Goal: Task Accomplishment & Management: Manage account settings

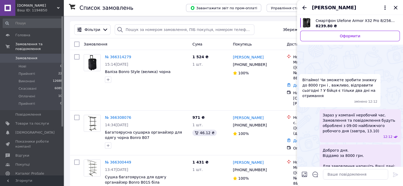
scroll to position [262, 0]
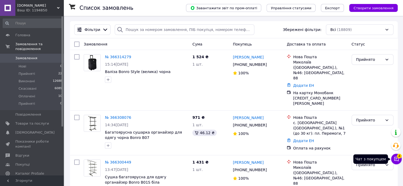
click at [398, 160] on icon at bounding box center [396, 159] width 5 height 5
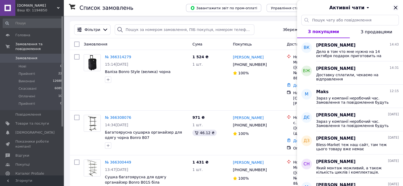
click at [397, 6] on icon "Закрити" at bounding box center [396, 8] width 6 height 6
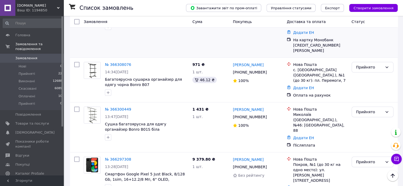
scroll to position [106, 0]
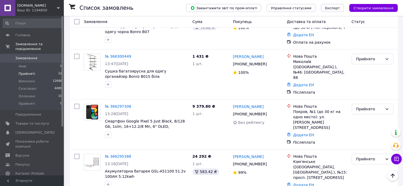
click at [21, 72] on span "Прийняті" at bounding box center [27, 74] width 16 height 5
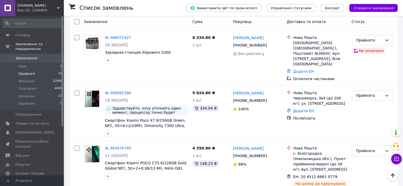
scroll to position [504, 0]
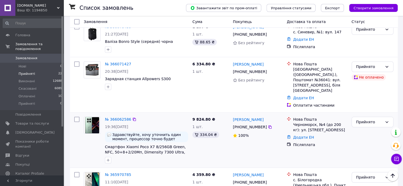
click at [92, 117] on img at bounding box center [92, 125] width 16 height 16
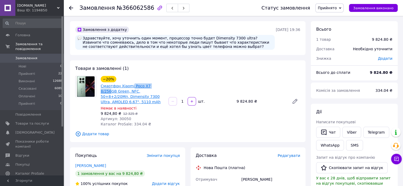
drag, startPoint x: 130, startPoint y: 82, endPoint x: 154, endPoint y: 85, distance: 24.0
click at [154, 85] on div "−20% Смартфон Xiaomi Poco X7 8/256GB Green, NFC, 50+8+2/20Мп, Dimensity 7300 Ul…" at bounding box center [132, 91] width 65 height 30
drag, startPoint x: 153, startPoint y: 86, endPoint x: 132, endPoint y: 77, distance: 22.6
click at [132, 77] on div "−20% Смартфон Xiaomi Poco X7 8/256GB Green, NFC, 50+8+2/20Мп, Dimensity 7300 Ul…" at bounding box center [132, 91] width 65 height 30
click at [132, 81] on div "−20% Смартфон Xiaomi Poco X7 8/256GB Green, NFC, 50+8+2/20Мп, Dimensity 7300 Ul…" at bounding box center [132, 91] width 65 height 30
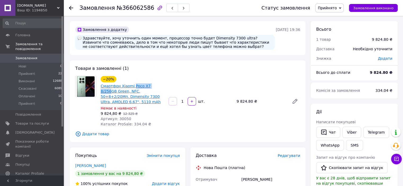
drag, startPoint x: 132, startPoint y: 83, endPoint x: 155, endPoint y: 85, distance: 22.7
click at [155, 85] on div "−20% Смартфон Xiaomi Poco X7 8/256GB Green, NFC, 50+8+2/20Мп, Dimensity 7300 Ul…" at bounding box center [132, 91] width 65 height 30
copy link "Poco X7 8/256"
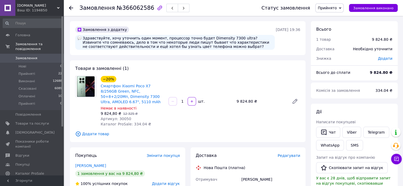
click at [215, 131] on span "Додати товар" at bounding box center [187, 134] width 225 height 6
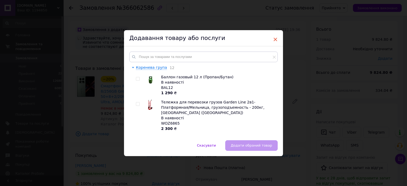
click at [276, 37] on span "×" at bounding box center [275, 39] width 5 height 9
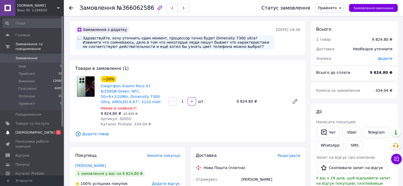
click at [33, 130] on span "[DEMOGRAPHIC_DATA]" at bounding box center [34, 132] width 39 height 5
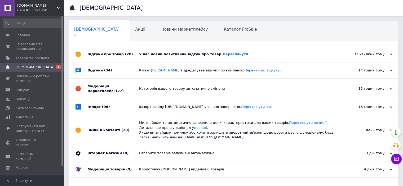
click at [171, 57] on div "У вас новий позитивний відгук про товар. Переглянути" at bounding box center [239, 54] width 200 height 16
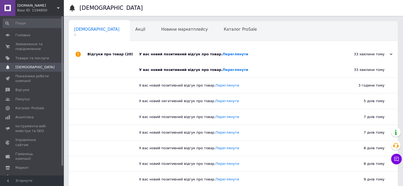
click at [171, 57] on div "У вас новий позитивний відгук про товар. Переглянути" at bounding box center [239, 54] width 200 height 16
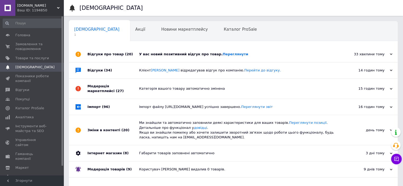
click at [174, 57] on div "У вас новий позитивний відгук про товар. Переглянути" at bounding box center [239, 54] width 200 height 16
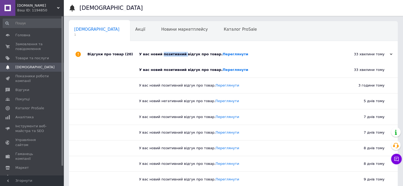
click at [174, 57] on div "У вас новий позитивний відгук про товар. Переглянути" at bounding box center [239, 54] width 200 height 16
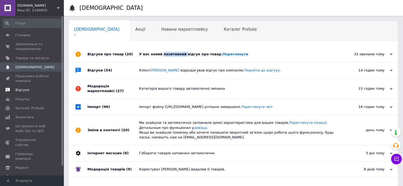
click at [25, 93] on span "Відгуки" at bounding box center [22, 90] width 14 height 5
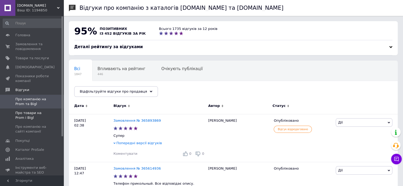
click at [29, 113] on span "Про товари на Prom і Bigl" at bounding box center [32, 116] width 34 height 10
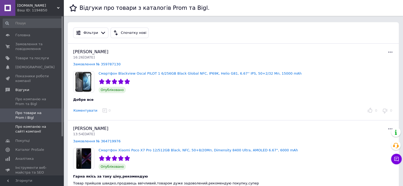
click at [31, 129] on span "Про компанію на сайті компанії" at bounding box center [32, 130] width 34 height 10
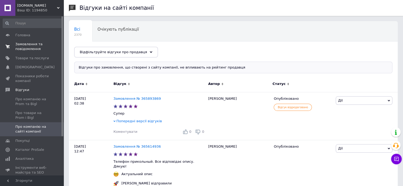
click at [32, 44] on span "Замовлення та повідомлення" at bounding box center [32, 47] width 34 height 10
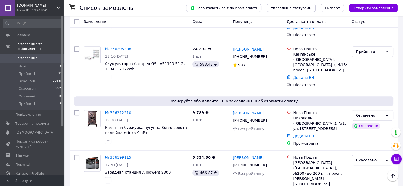
scroll to position [239, 0]
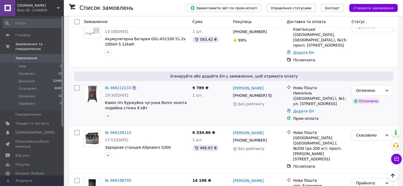
click at [91, 86] on img at bounding box center [92, 94] width 16 height 16
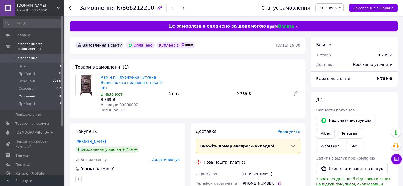
click at [27, 94] on span "Оплачені" at bounding box center [27, 96] width 17 height 5
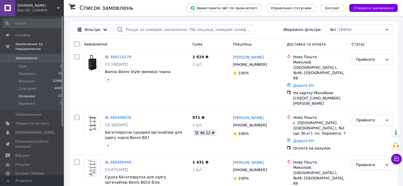
click at [29, 94] on span "Оплачені" at bounding box center [27, 96] width 17 height 5
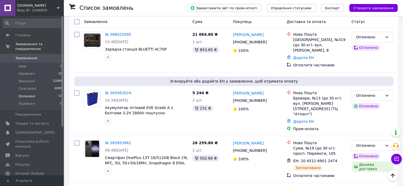
scroll to position [266, 0]
click at [91, 95] on img at bounding box center [92, 99] width 16 height 16
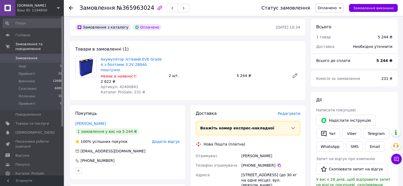
scroll to position [27, 0]
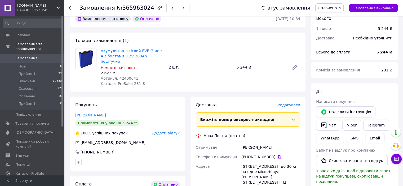
click at [278, 156] on icon at bounding box center [279, 157] width 3 height 3
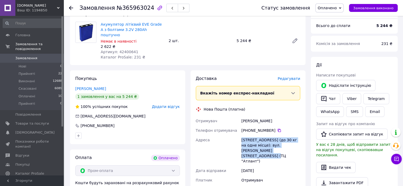
drag, startPoint x: 241, startPoint y: 134, endPoint x: 268, endPoint y: 149, distance: 30.4
click at [268, 149] on div "Бровари, №13 (до 30 кг на одне місце): вул. Москаленка Сергія, 39 (ТЦ "Атлант")" at bounding box center [270, 150] width 61 height 31
copy div "Бровари, №13 (до 30 кг на одне місце): вул. Москаленка Сергія, 39 (ТЦ "Атлант")"
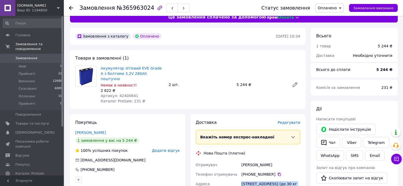
scroll to position [0, 0]
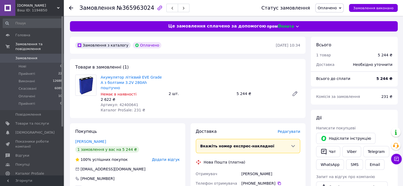
click at [50, 56] on span "0" at bounding box center [56, 58] width 15 height 5
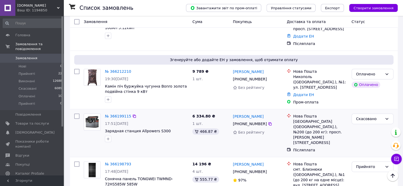
scroll to position [265, 0]
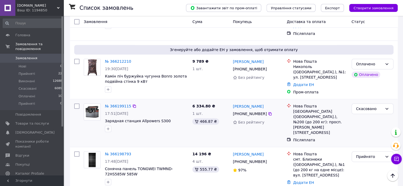
click at [94, 106] on img at bounding box center [92, 112] width 16 height 13
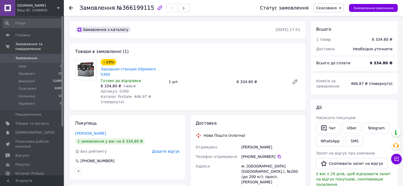
click at [32, 56] on span "Замовлення" at bounding box center [26, 58] width 22 height 5
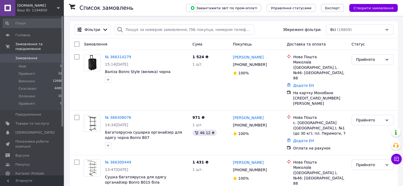
click at [47, 56] on span "Замовлення" at bounding box center [32, 58] width 34 height 5
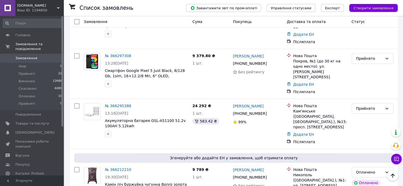
scroll to position [159, 0]
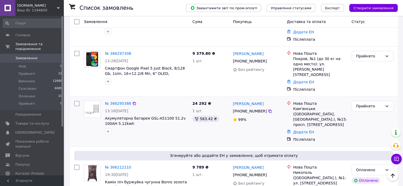
click at [91, 101] on img at bounding box center [92, 109] width 16 height 16
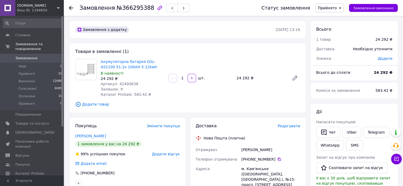
click at [123, 85] on span "Артикул: 42400638" at bounding box center [120, 84] width 38 height 4
copy span "42400638"
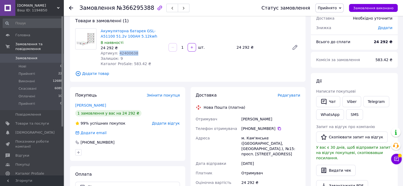
scroll to position [2, 0]
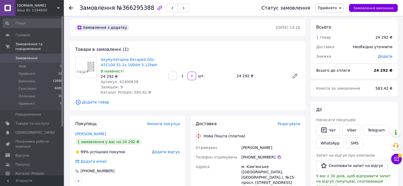
click at [36, 56] on span "Замовлення" at bounding box center [32, 58] width 34 height 5
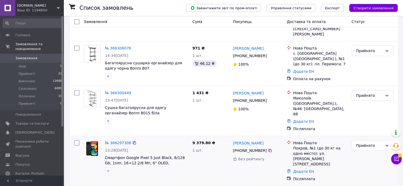
scroll to position [80, 0]
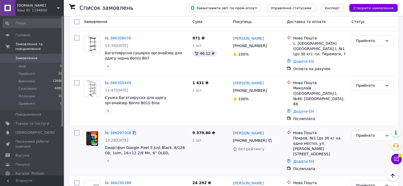
click at [94, 131] on img at bounding box center [92, 138] width 16 height 15
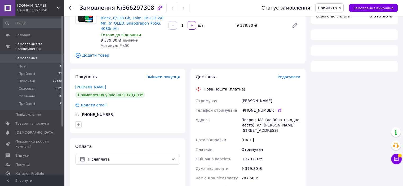
scroll to position [80, 0]
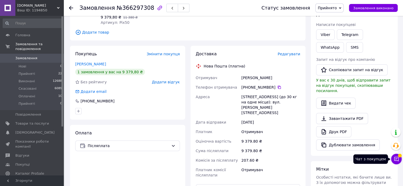
click at [396, 158] on icon at bounding box center [396, 159] width 5 height 5
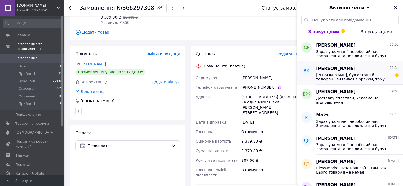
click at [358, 75] on span "Вибачте, був останній телефон і виявився з браком, тому нажаль не зможемо відпр…" at bounding box center [353, 77] width 75 height 8
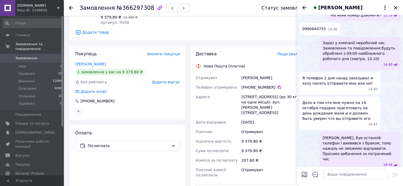
scroll to position [108, 0]
click at [301, 5] on icon "Назад" at bounding box center [304, 8] width 6 height 6
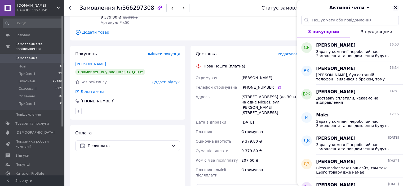
click at [393, 8] on icon "Закрити" at bounding box center [396, 8] width 6 height 6
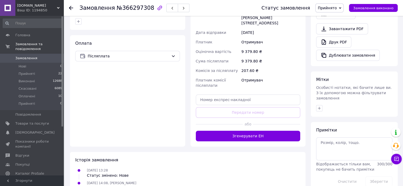
scroll to position [10, 0]
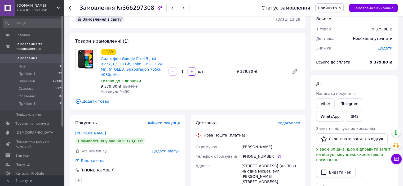
click at [29, 57] on link "Замовлення 0" at bounding box center [32, 58] width 65 height 9
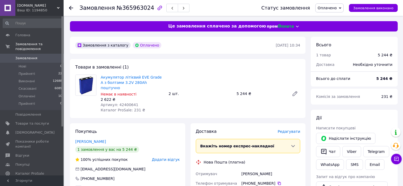
scroll to position [27, 0]
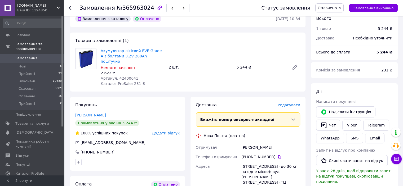
click at [33, 56] on span "Замовлення" at bounding box center [26, 58] width 22 height 5
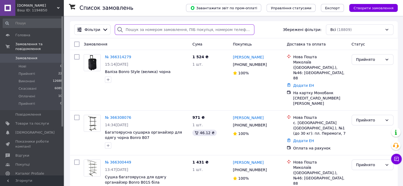
paste input "+380674058613"
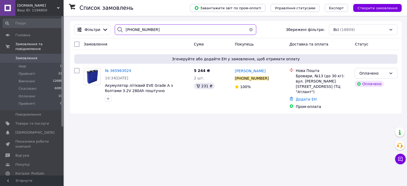
type input "+380674058613"
click at [93, 78] on img at bounding box center [92, 76] width 16 height 16
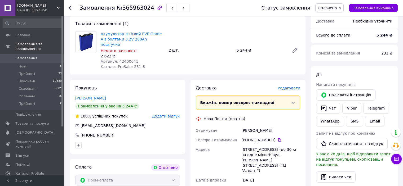
scroll to position [53, 0]
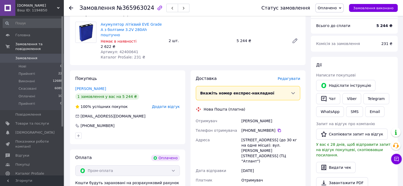
click at [248, 116] on div "Руденко Роман" at bounding box center [270, 121] width 61 height 10
copy div "Руденко Роман"
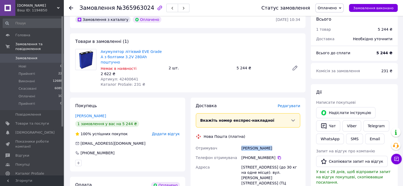
scroll to position [0, 0]
